Goal: Task Accomplishment & Management: Use online tool/utility

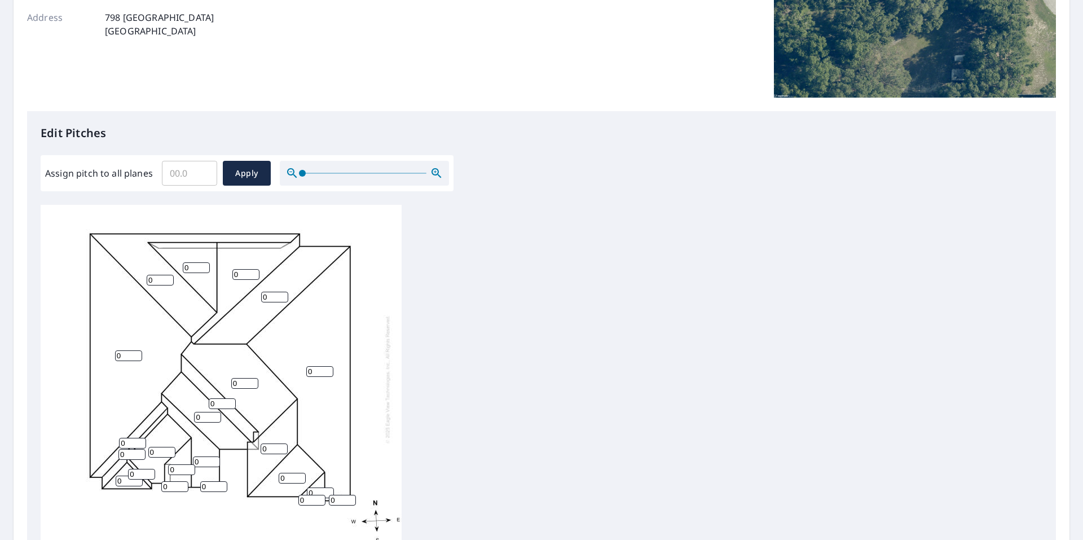
scroll to position [226, 0]
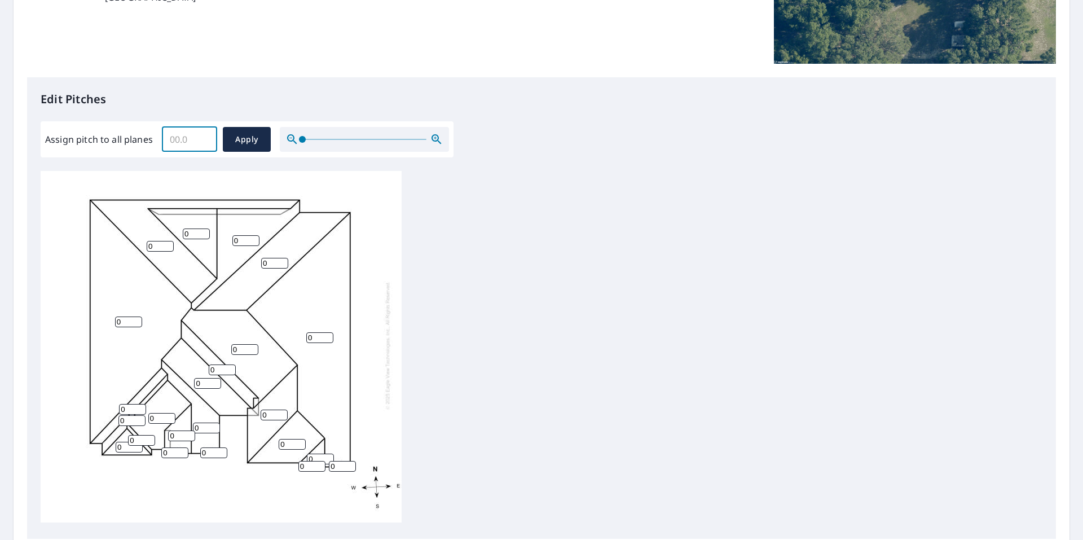
click at [188, 140] on input "Assign pitch to all planes" at bounding box center [189, 140] width 55 height 32
type input "6"
click at [251, 142] on span "Apply" at bounding box center [247, 140] width 30 height 14
type input "6"
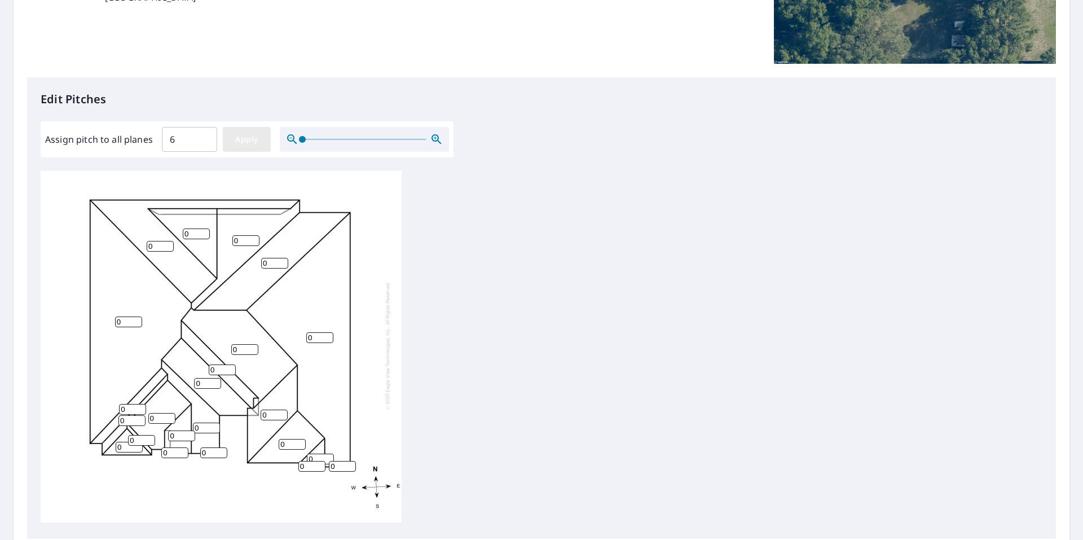
type input "6"
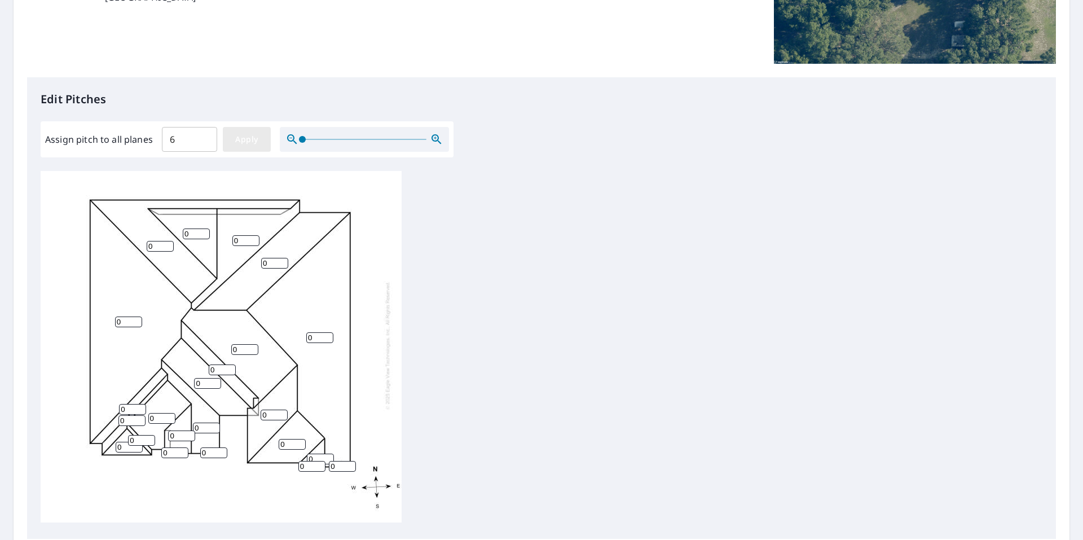
type input "6"
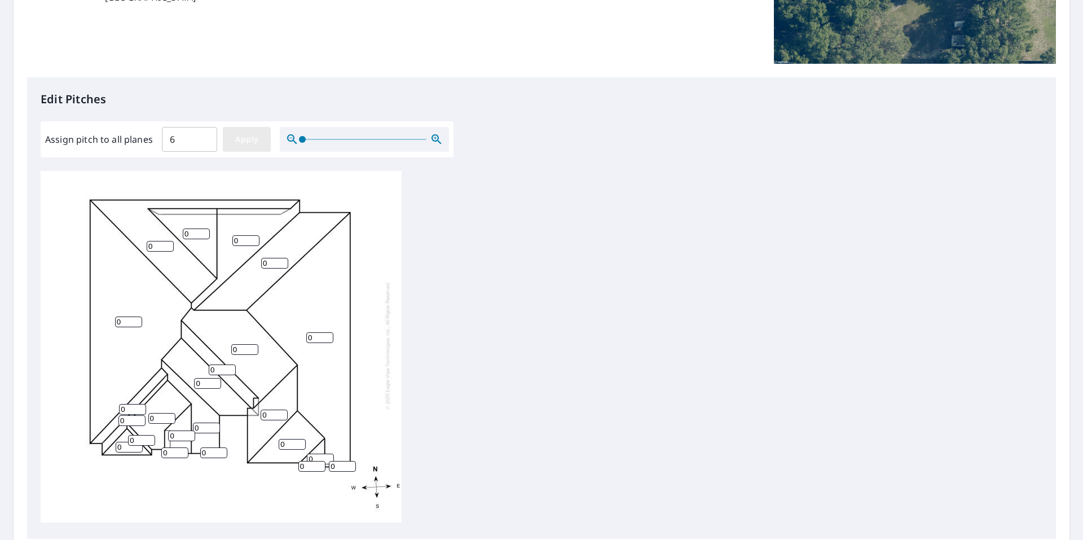
type input "6"
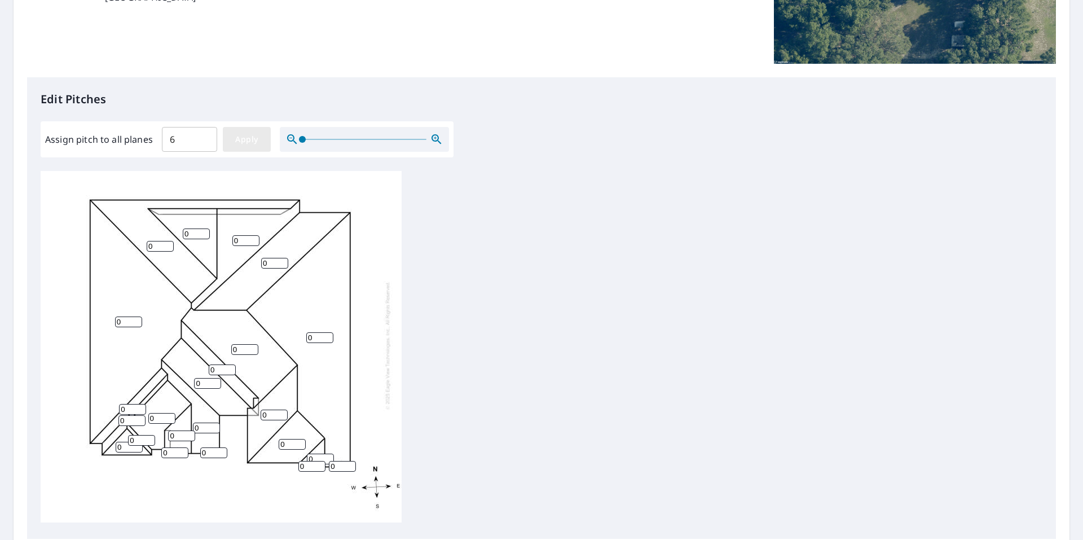
type input "6"
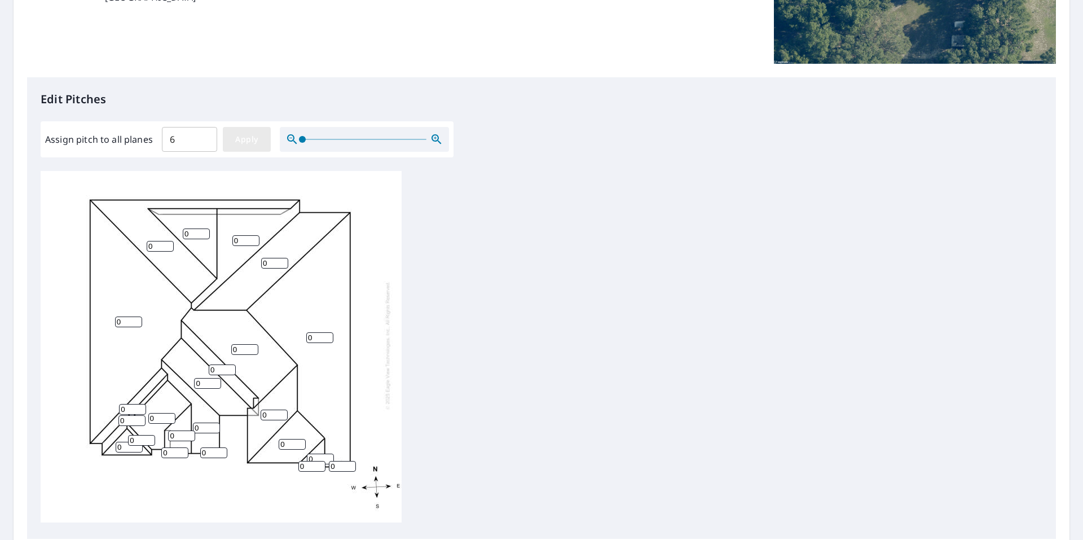
type input "6"
click at [197, 229] on input "6" at bounding box center [196, 234] width 27 height 11
type input "8"
click at [243, 235] on input "6" at bounding box center [245, 240] width 27 height 11
type input "8"
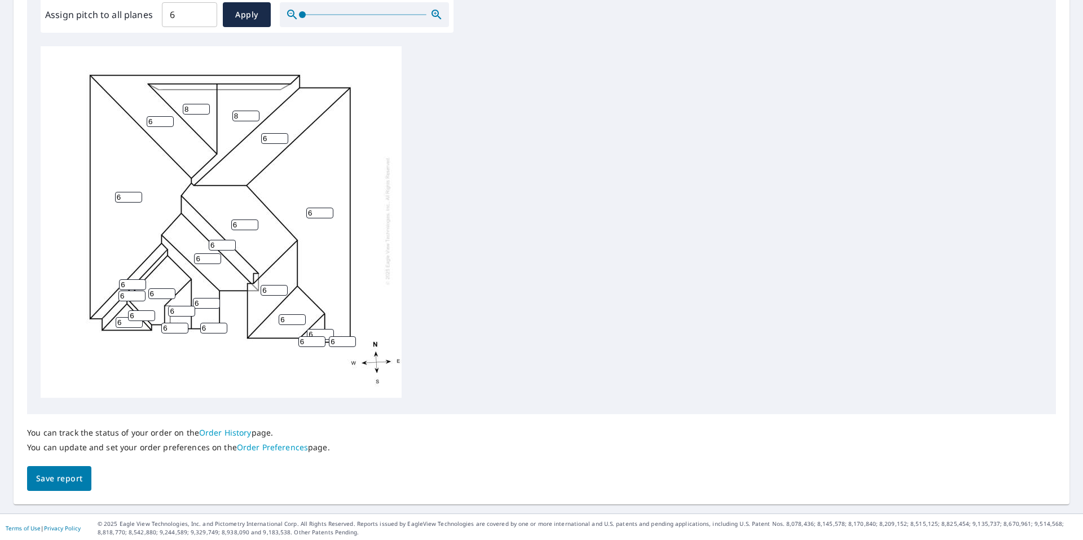
scroll to position [353, 0]
click at [83, 472] on button "Save report" at bounding box center [59, 476] width 64 height 25
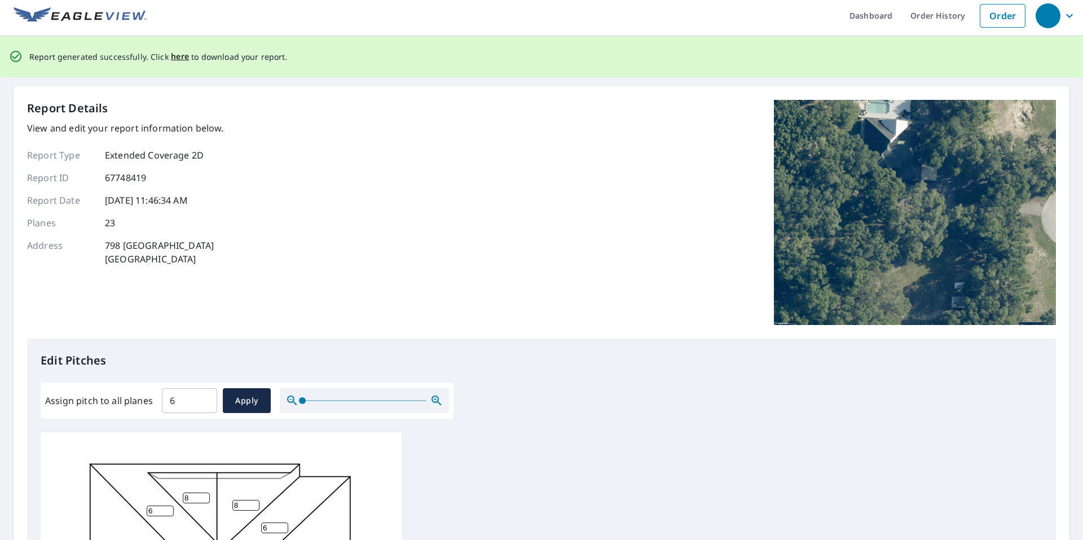
scroll to position [0, 0]
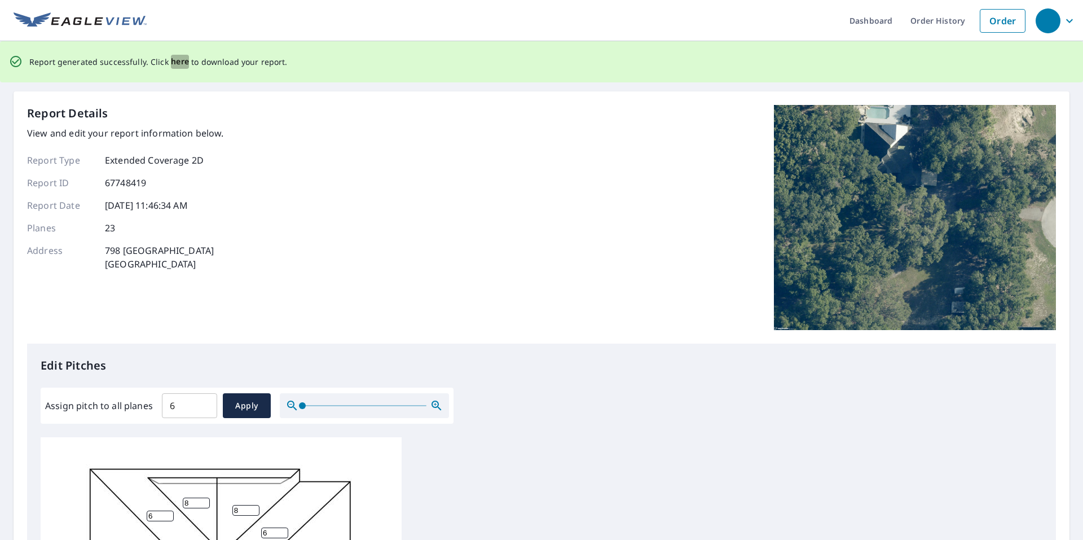
click at [177, 60] on span "here" at bounding box center [180, 62] width 19 height 14
